Goal: Use online tool/utility: Utilize a website feature to perform a specific function

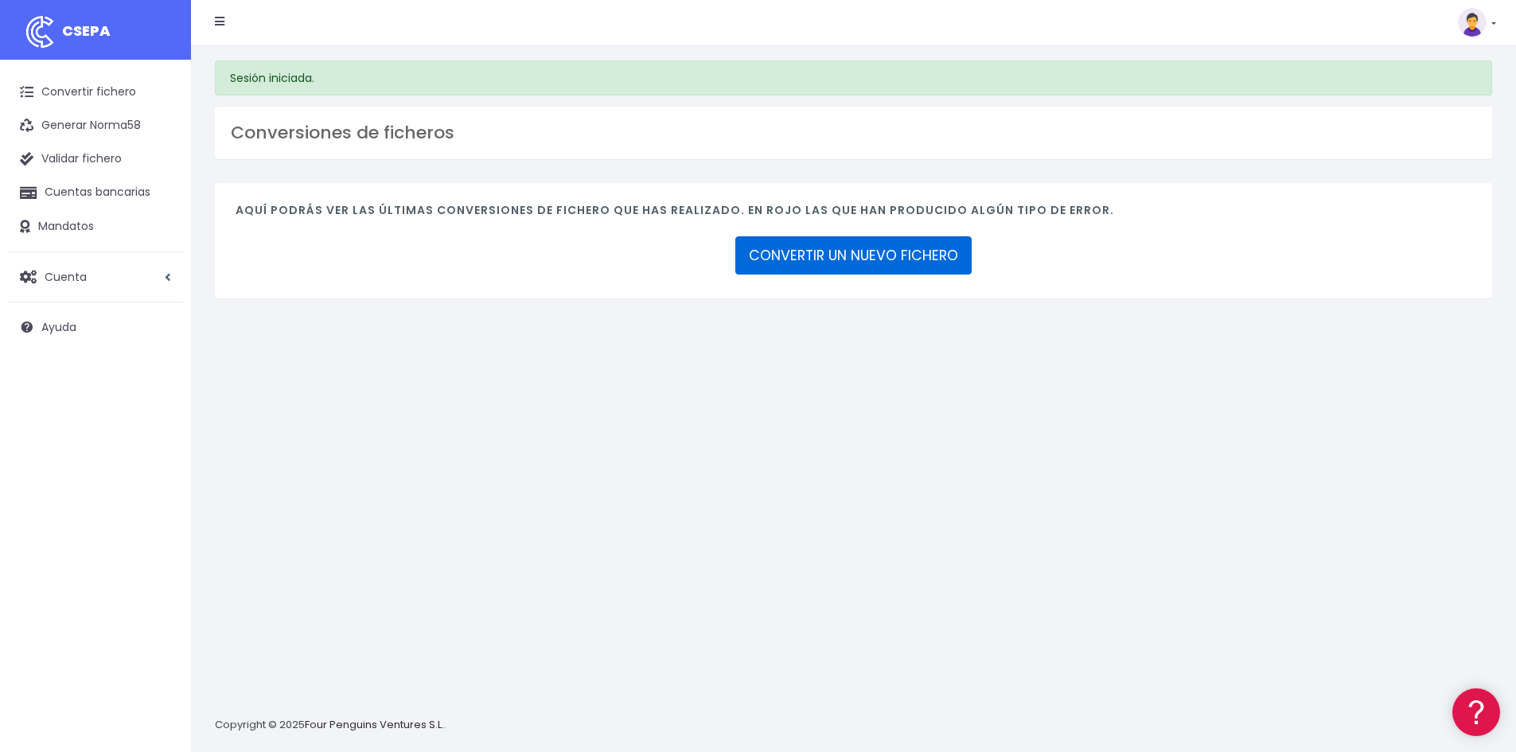
click at [875, 257] on link "CONVERTIR UN NUEVO FICHERO" at bounding box center [854, 255] width 236 height 38
click at [807, 267] on link "CONVERTIR UN NUEVO FICHERO" at bounding box center [854, 255] width 236 height 38
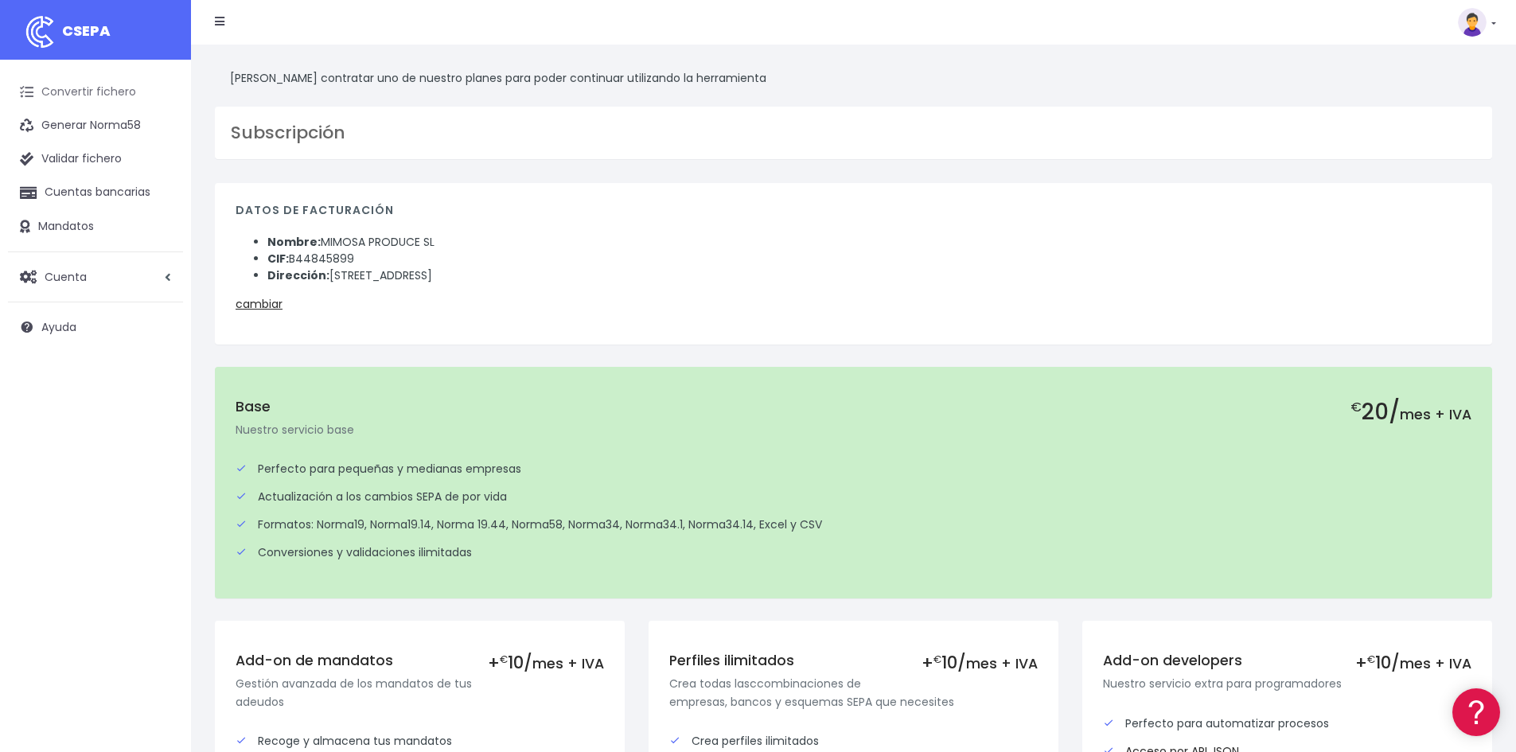
click at [106, 92] on link "Convertir fichero" at bounding box center [95, 92] width 175 height 33
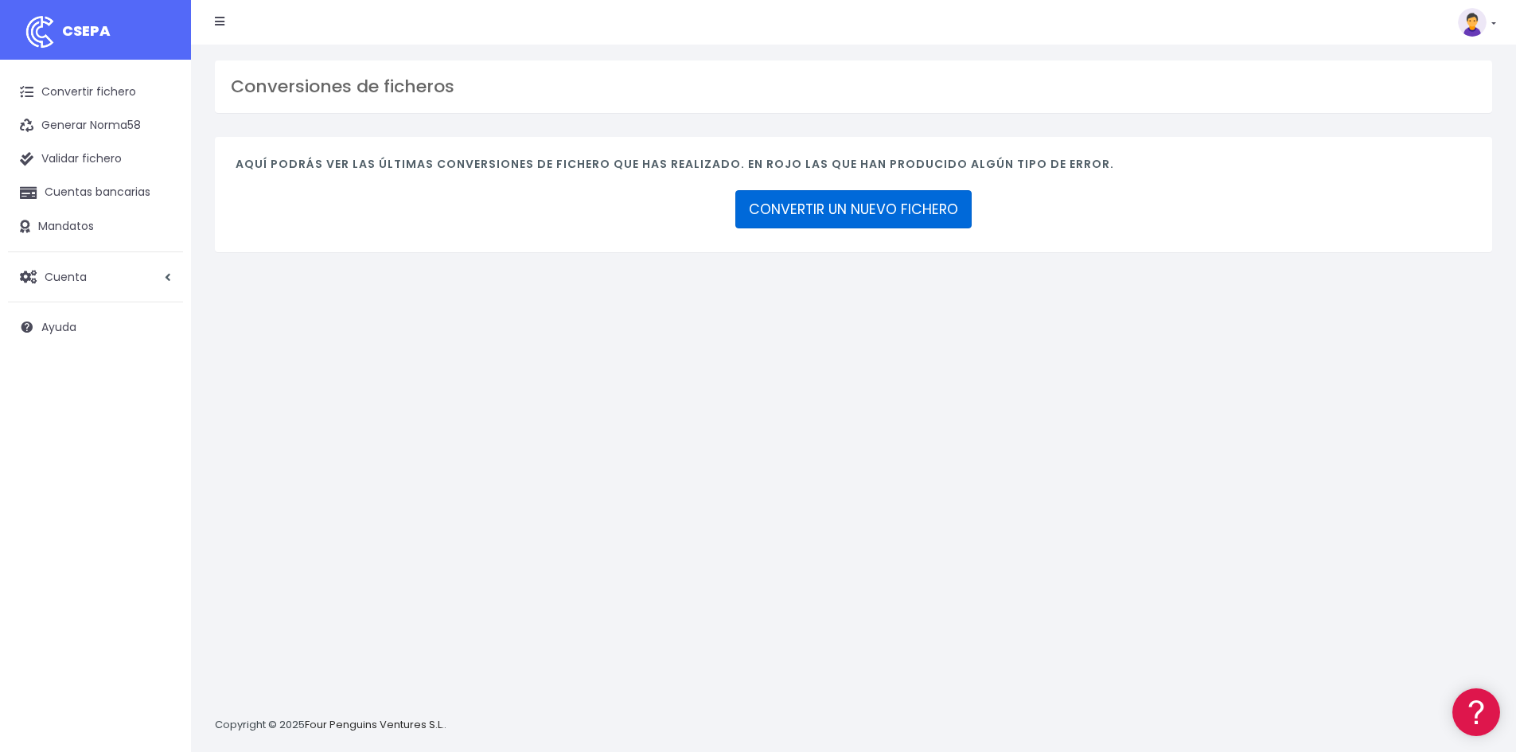
click at [871, 211] on link "CONVERTIR UN NUEVO FICHERO" at bounding box center [854, 209] width 236 height 38
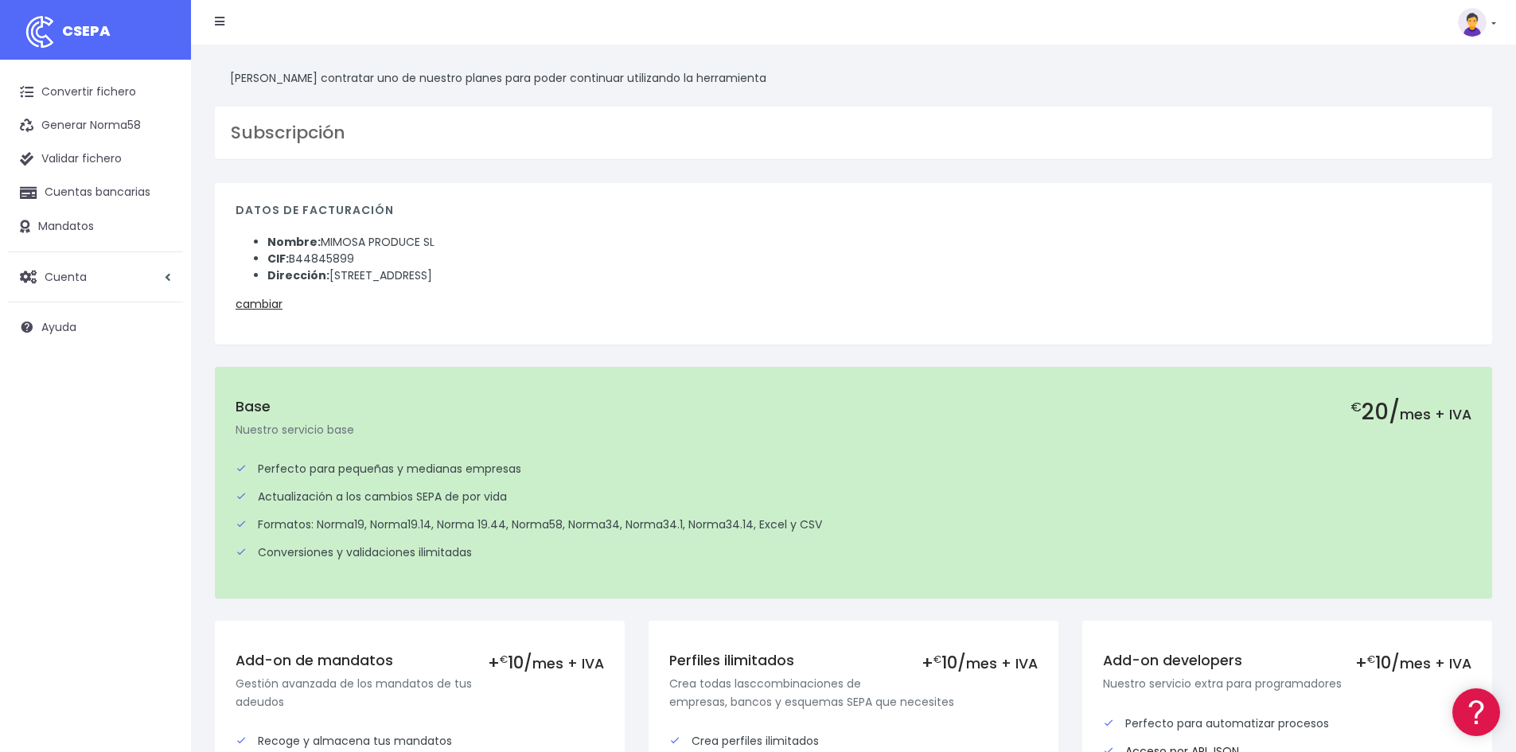
click at [1478, 28] on img at bounding box center [1472, 22] width 29 height 29
click at [1422, 217] on link "Salir" at bounding box center [1441, 220] width 110 height 29
